Goal: Check status: Check status

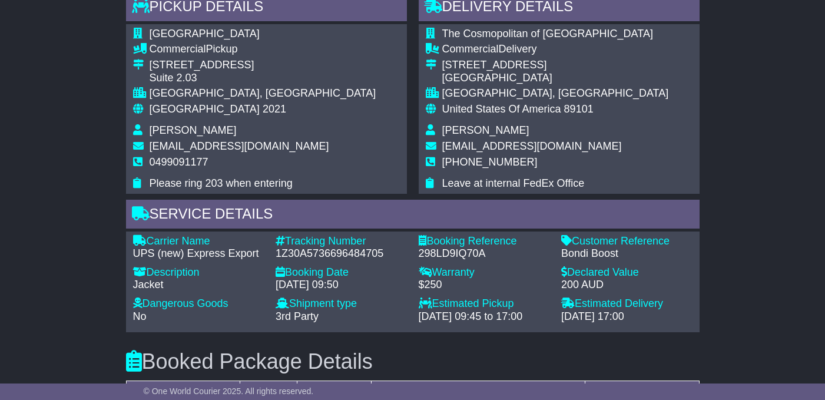
scroll to position [848, 0]
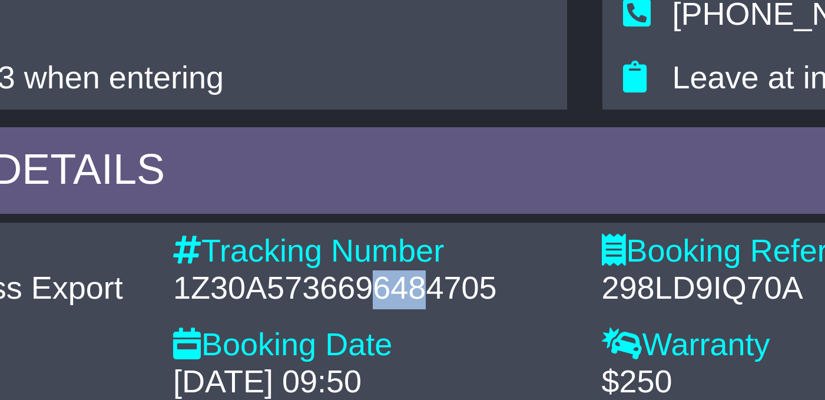
drag, startPoint x: 342, startPoint y: 228, endPoint x: 357, endPoint y: 228, distance: 15.3
click at [357, 247] on div "1Z30A5736696484705" at bounding box center [341, 253] width 131 height 13
click at [382, 247] on div "1Z30A5736696484705" at bounding box center [341, 253] width 131 height 13
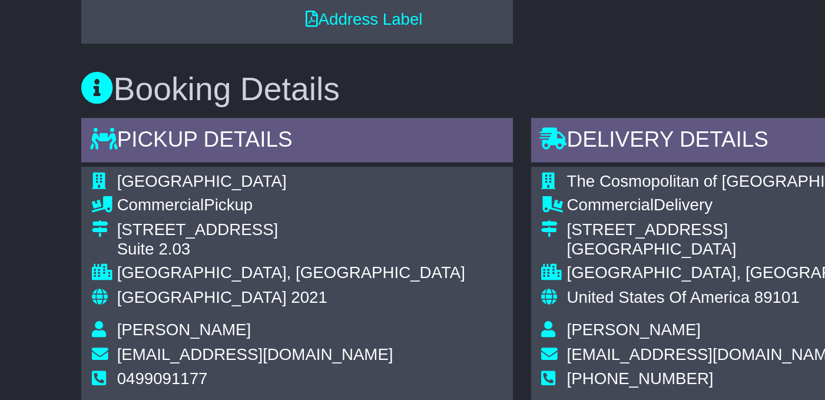
scroll to position [762, 0]
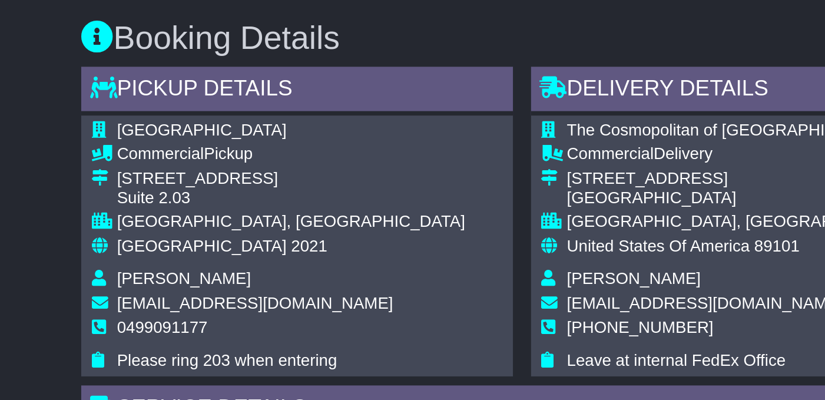
drag, startPoint x: 210, startPoint y: 93, endPoint x: 148, endPoint y: 97, distance: 61.9
click at [148, 113] on tr "[GEOGRAPHIC_DATA]" at bounding box center [254, 121] width 243 height 16
drag, startPoint x: 148, startPoint y: 91, endPoint x: 205, endPoint y: 91, distance: 57.1
click at [205, 113] on tr "[GEOGRAPHIC_DATA]" at bounding box center [254, 121] width 243 height 16
click at [208, 113] on td "[GEOGRAPHIC_DATA]" at bounding box center [263, 121] width 227 height 16
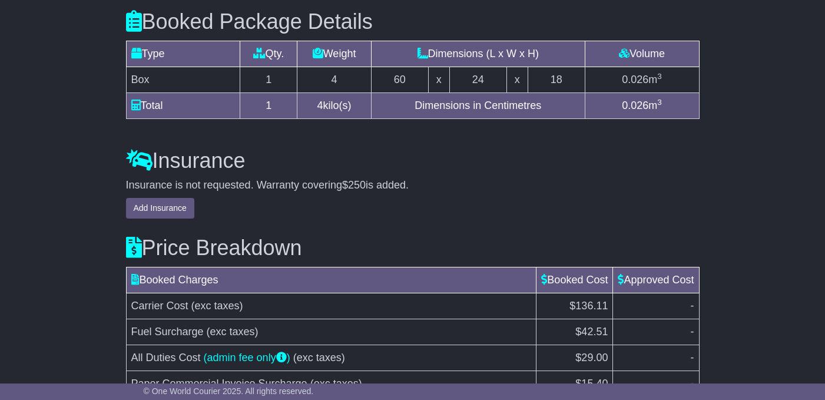
scroll to position [1291, 0]
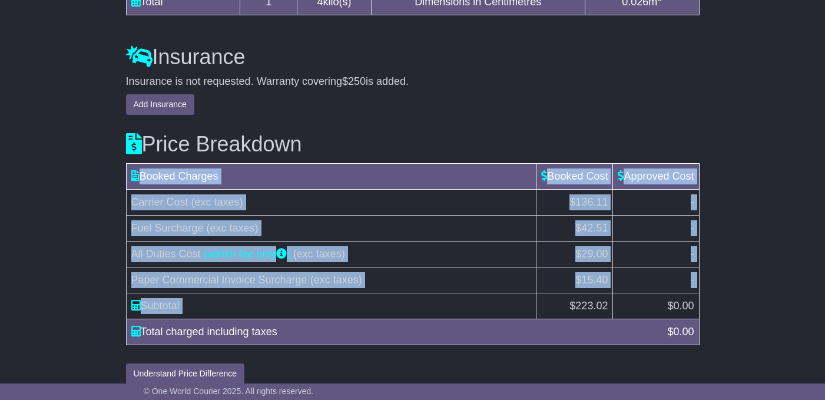
drag, startPoint x: 568, startPoint y: 292, endPoint x: 695, endPoint y: 298, distance: 127.9
click at [695, 298] on tr "Subtotal $ 223.02 $ 0.00" at bounding box center [412, 306] width 573 height 26
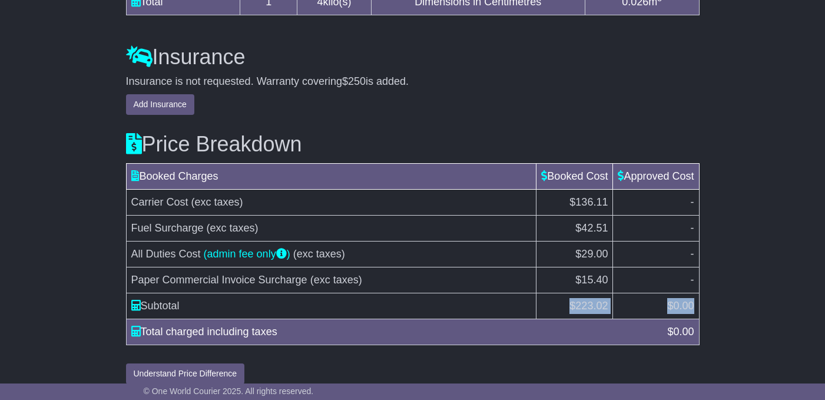
click at [695, 298] on td "$ 0.00" at bounding box center [656, 306] width 86 height 26
drag, startPoint x: 695, startPoint y: 293, endPoint x: 566, endPoint y: 297, distance: 129.0
click at [566, 297] on tr "Subtotal $ 223.02 $ 0.00" at bounding box center [412, 306] width 573 height 26
click at [566, 297] on td "$ 223.02" at bounding box center [574, 306] width 77 height 26
